Goal: Manage account settings

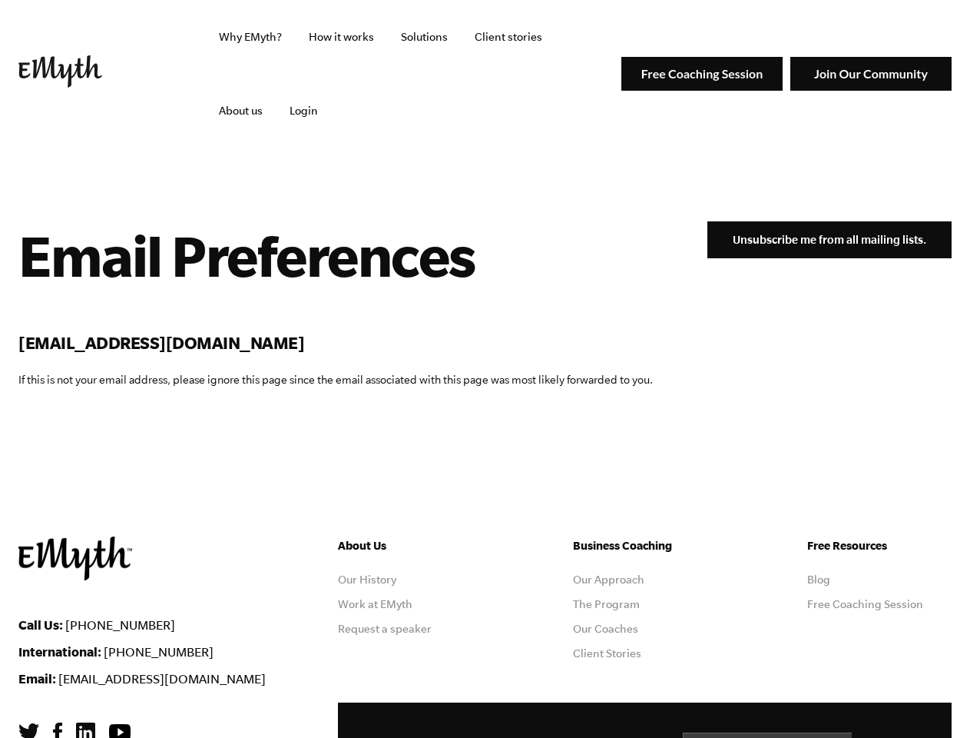
click at [485, 369] on div "Email Preferences [EMAIL_ADDRESS][DOMAIN_NAME] If this is not your email addres…" at bounding box center [335, 317] width 635 height 192
click at [802, 734] on input "Email *" at bounding box center [802, 751] width 238 height 38
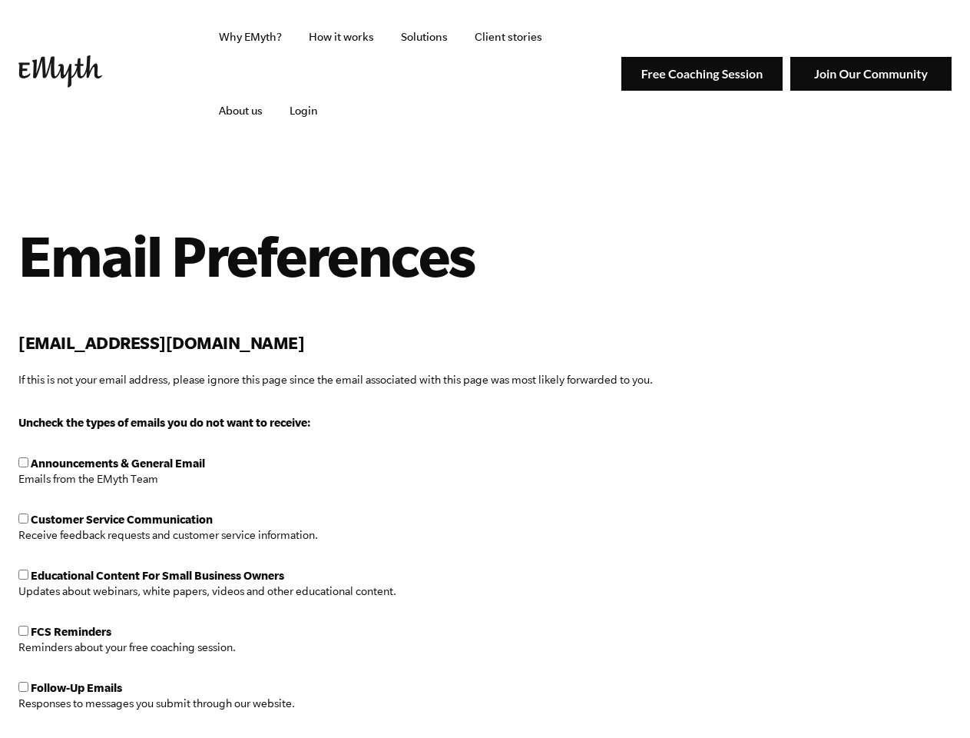
click at [485, 369] on div "Email Preferences pms*******@sars.gov.za If this is not your email address, ple…" at bounding box center [335, 317] width 635 height 192
